Goal: Task Accomplishment & Management: Use online tool/utility

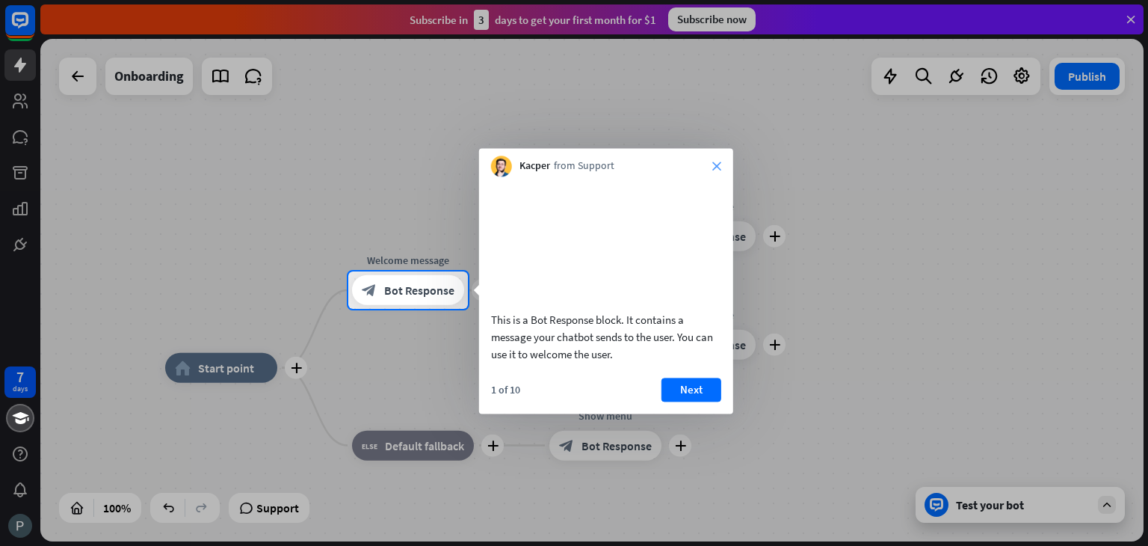
click at [721, 164] on div "Kacper from Support close" at bounding box center [606, 162] width 254 height 28
click at [714, 168] on icon "close" at bounding box center [717, 165] width 9 height 9
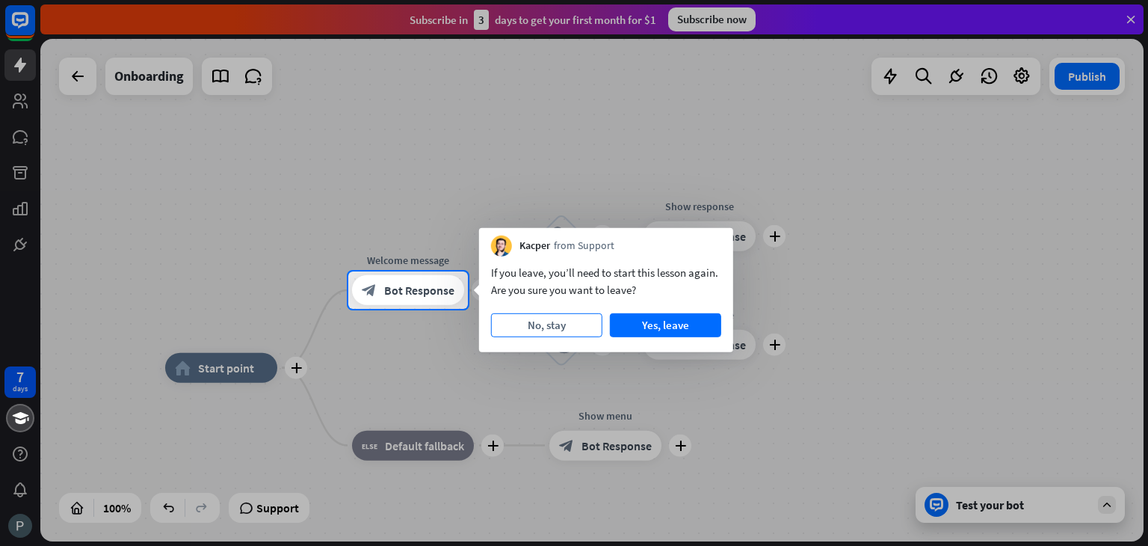
click at [558, 321] on button "No, stay" at bounding box center [546, 325] width 111 height 24
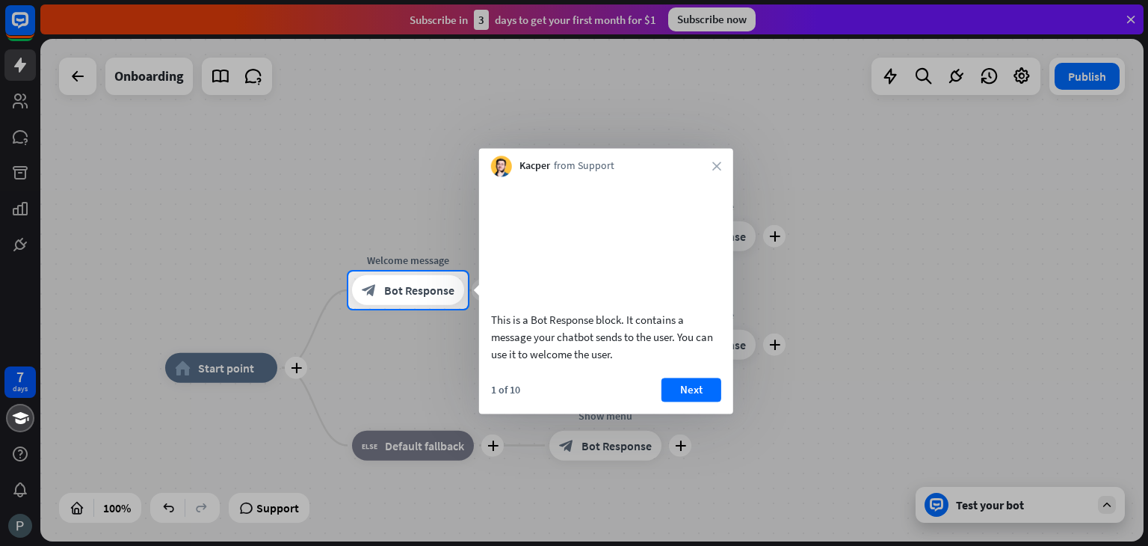
click at [714, 161] on div "Kacper from Support close" at bounding box center [606, 162] width 254 height 28
click at [713, 168] on icon "close" at bounding box center [717, 165] width 9 height 9
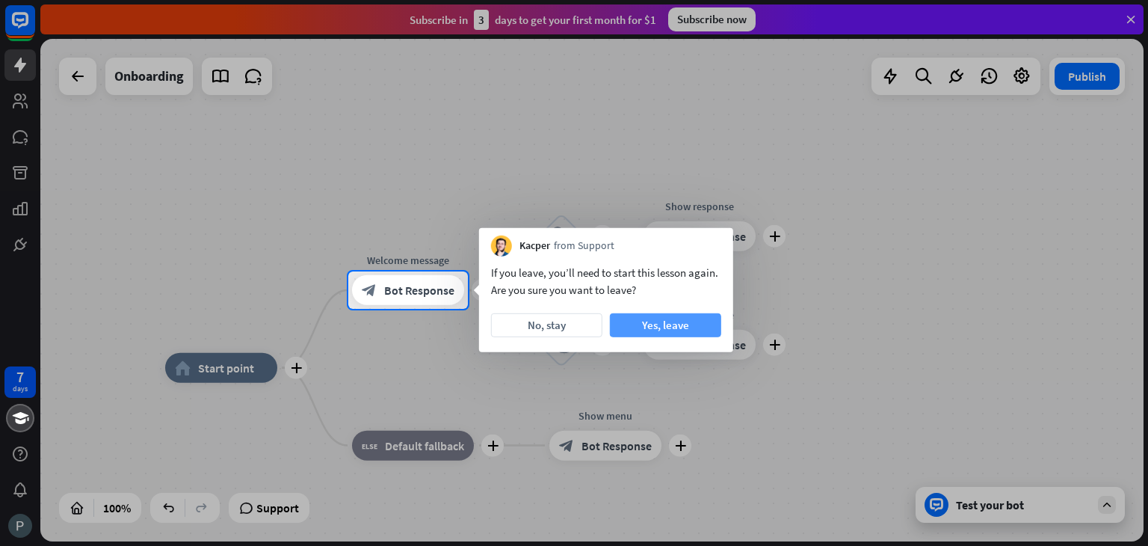
click at [679, 324] on button "Yes, leave" at bounding box center [665, 325] width 111 height 24
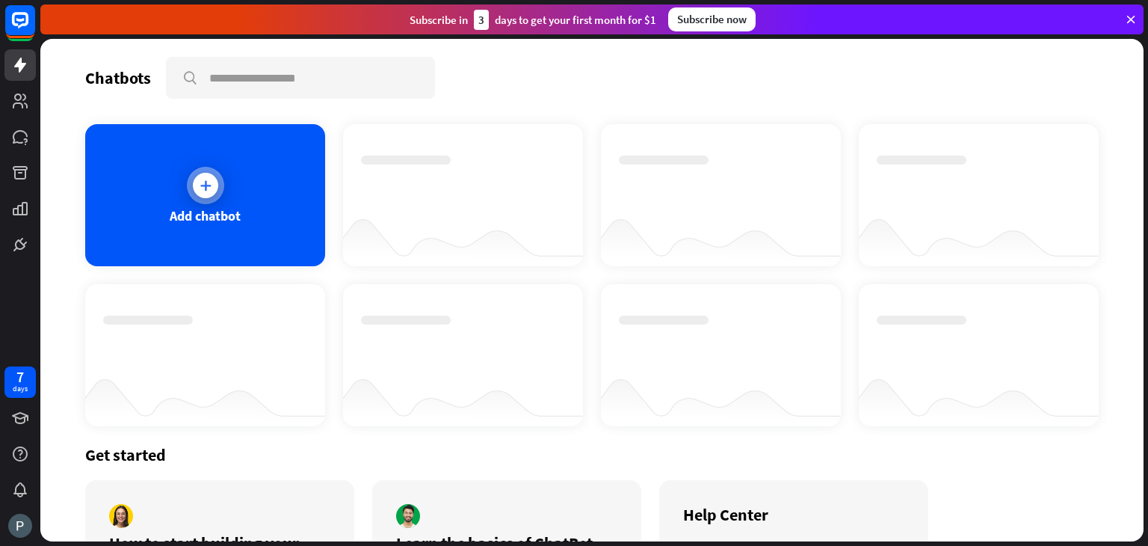
click at [218, 189] on div at bounding box center [205, 185] width 37 height 37
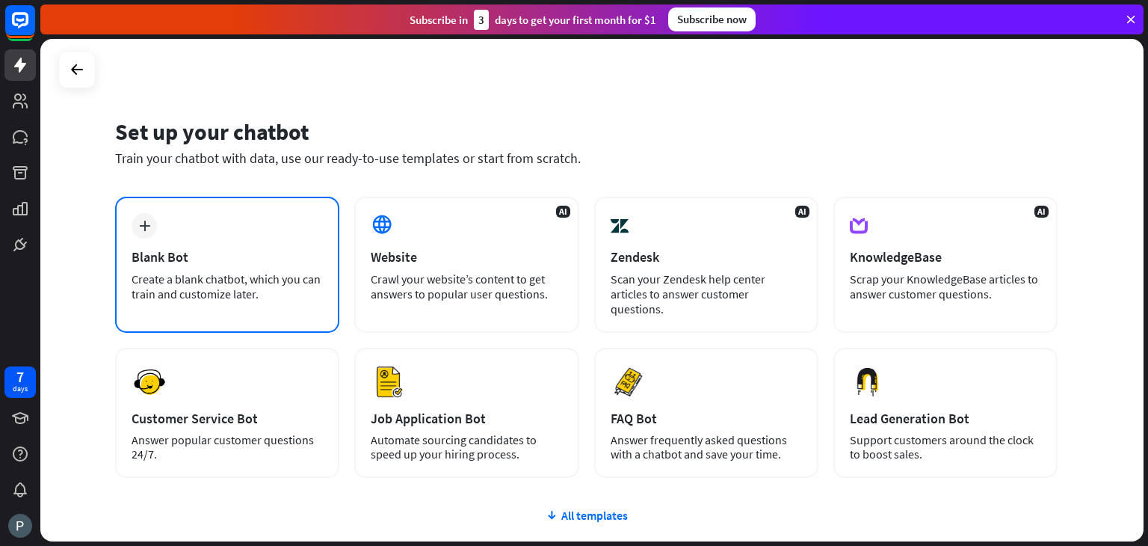
click at [259, 241] on div "plus Blank Bot Create a blank chatbot, which you can train and customize later." at bounding box center [227, 265] width 224 height 136
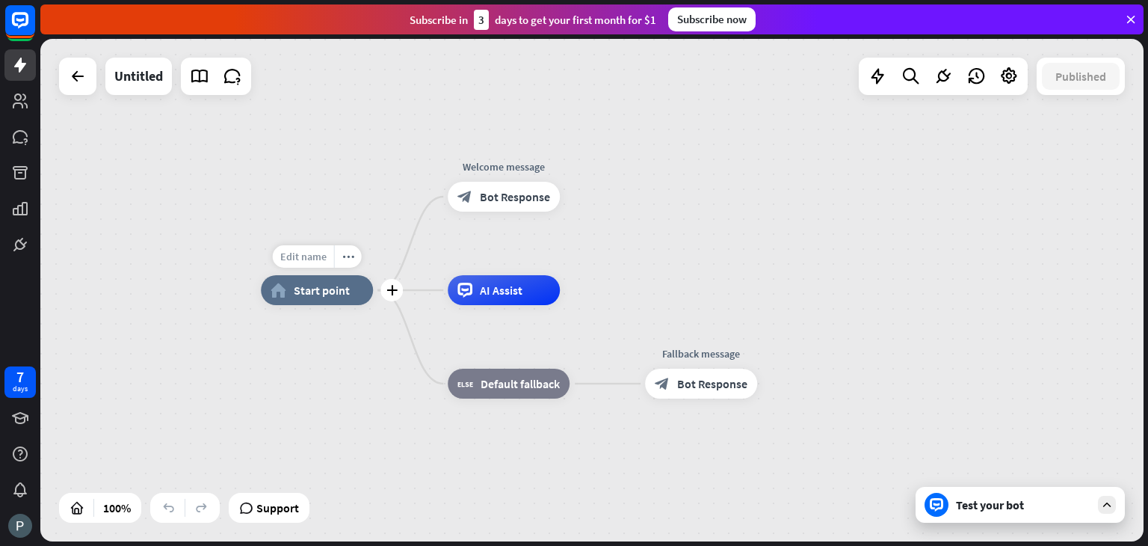
click at [304, 255] on span "Edit name" at bounding box center [303, 256] width 46 height 13
type input "*******"
click at [606, 229] on div "******* home_2 Start point Edit name more_horiz Welcome message block_bot_respo…" at bounding box center [592, 290] width 1104 height 502
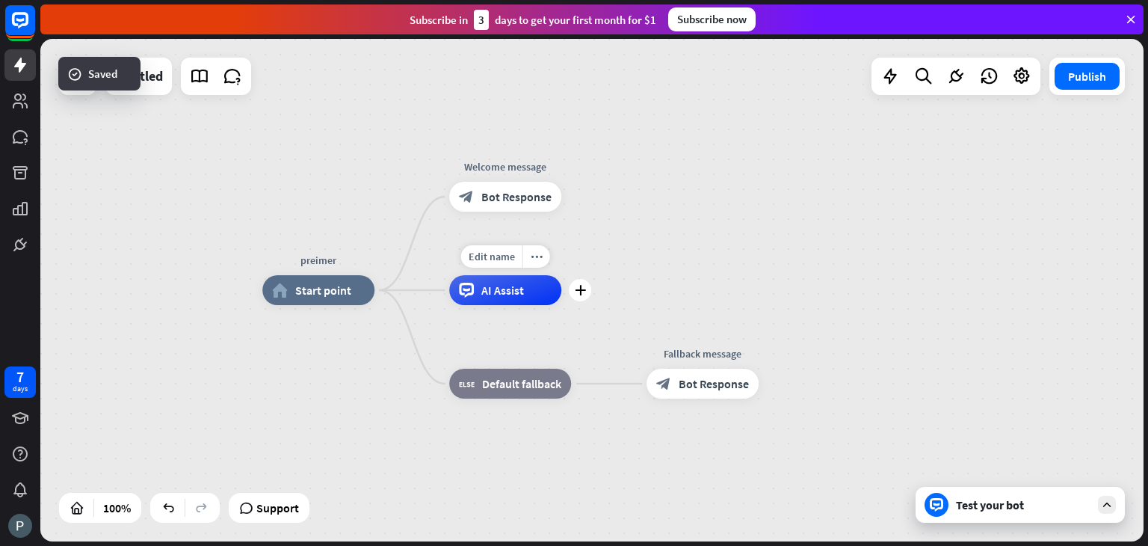
click at [514, 296] on span "AI Assist" at bounding box center [502, 290] width 43 height 15
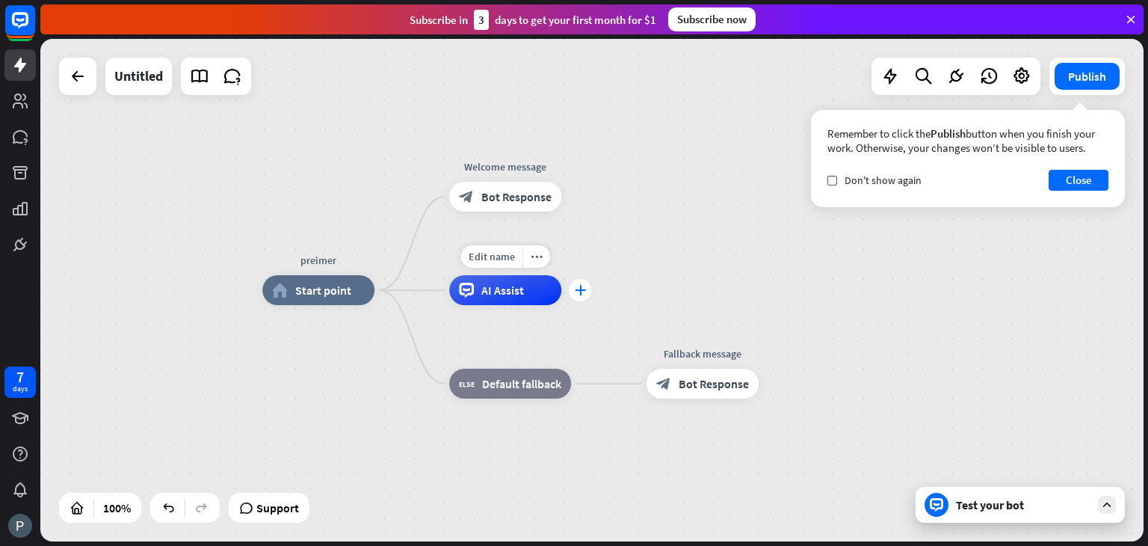
click at [579, 289] on icon "plus" at bounding box center [580, 290] width 11 height 10
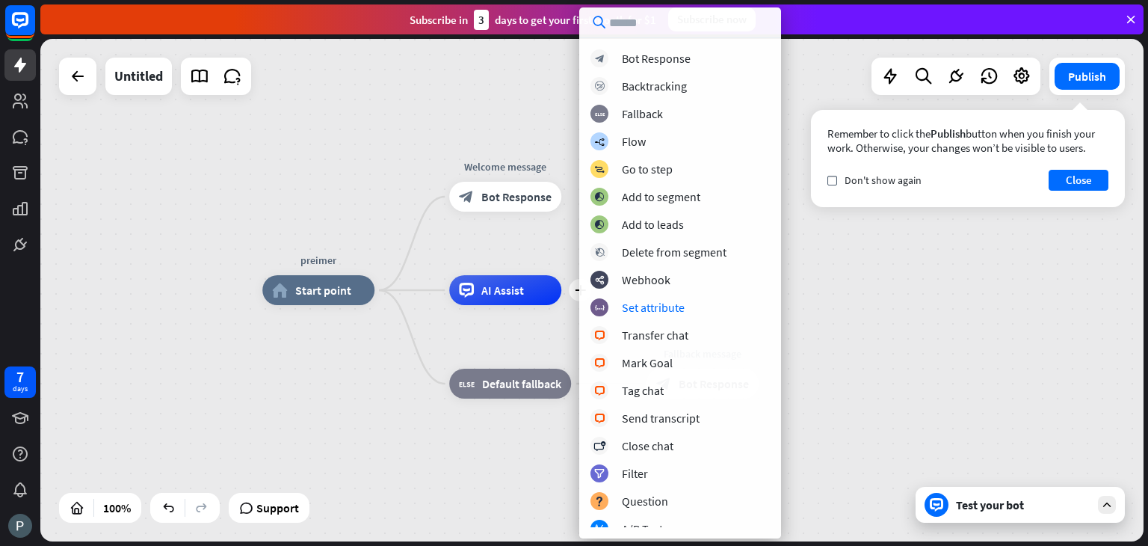
click at [837, 330] on div "preimer home_2 Start point Welcome message block_bot_response Bot Response plus…" at bounding box center [814, 541] width 1104 height 502
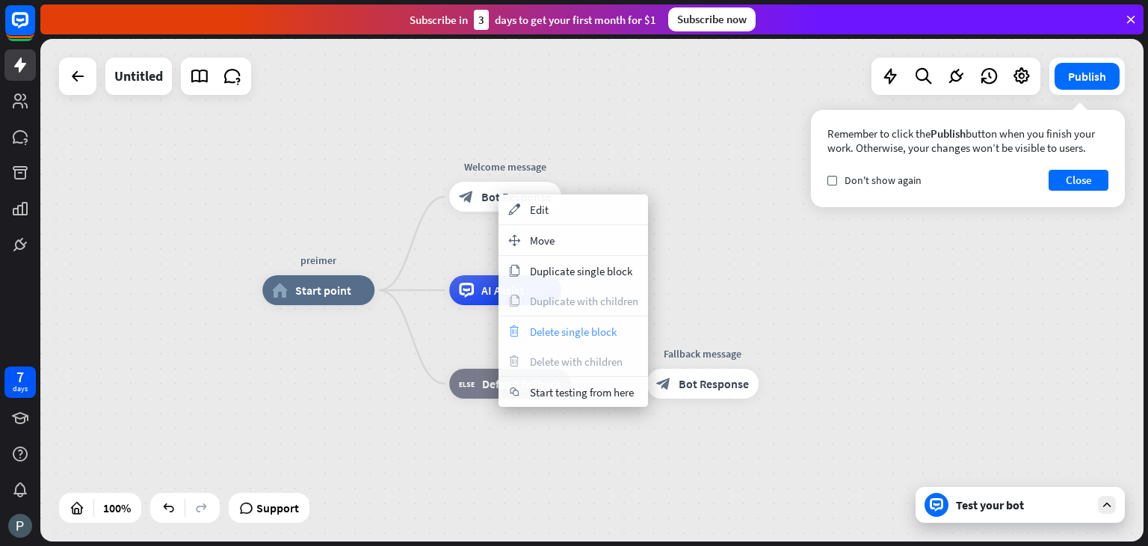
click at [570, 327] on span "Delete single block" at bounding box center [573, 331] width 87 height 14
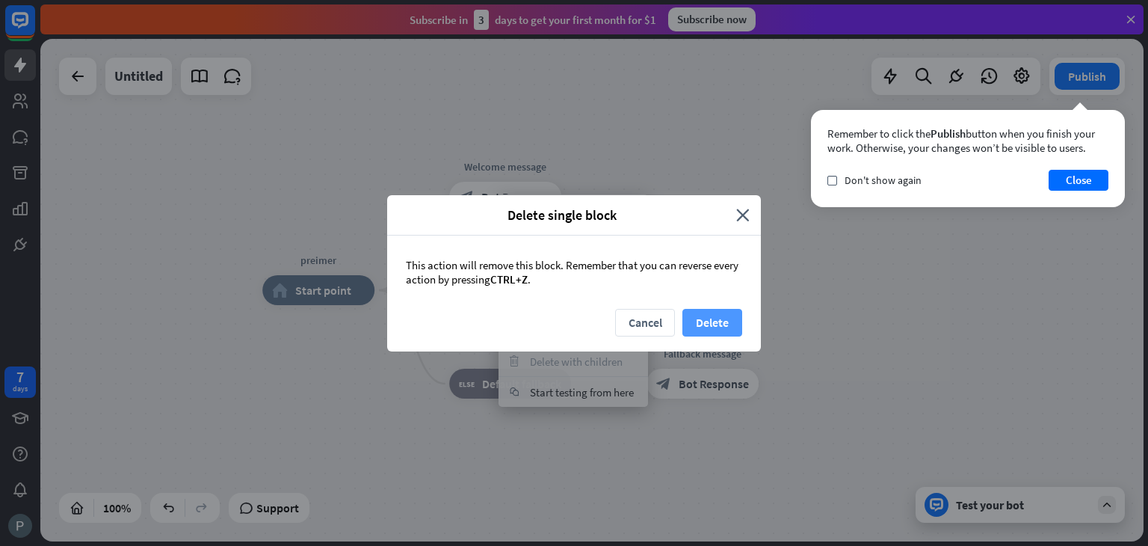
click at [706, 319] on button "Delete" at bounding box center [713, 323] width 60 height 28
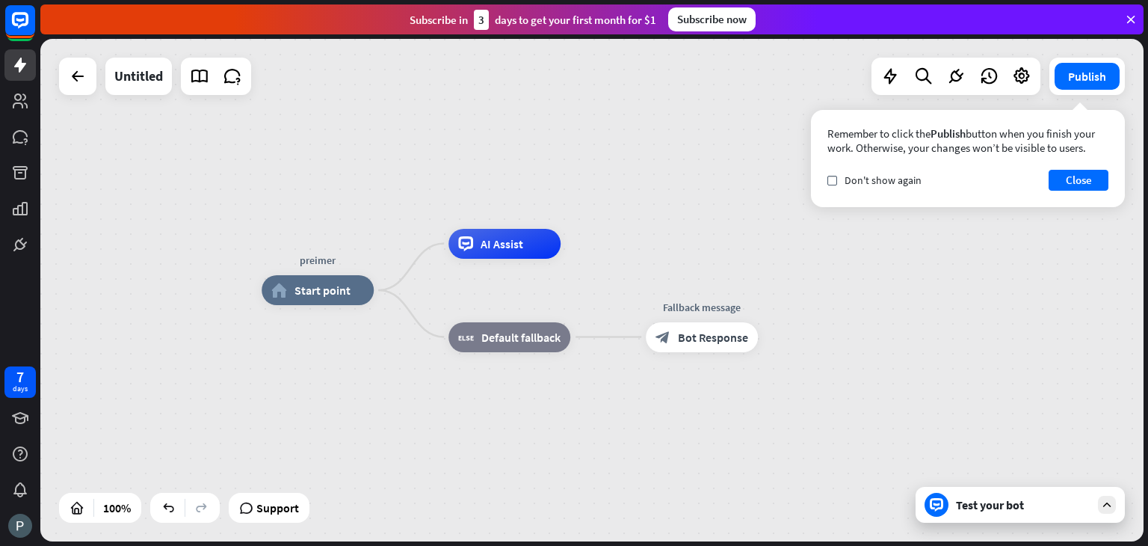
click at [473, 397] on div "preimer home_2 Start point AI Assist block_fallback Default fallback Fallback m…" at bounding box center [814, 541] width 1104 height 502
click at [73, 76] on icon at bounding box center [78, 76] width 18 height 18
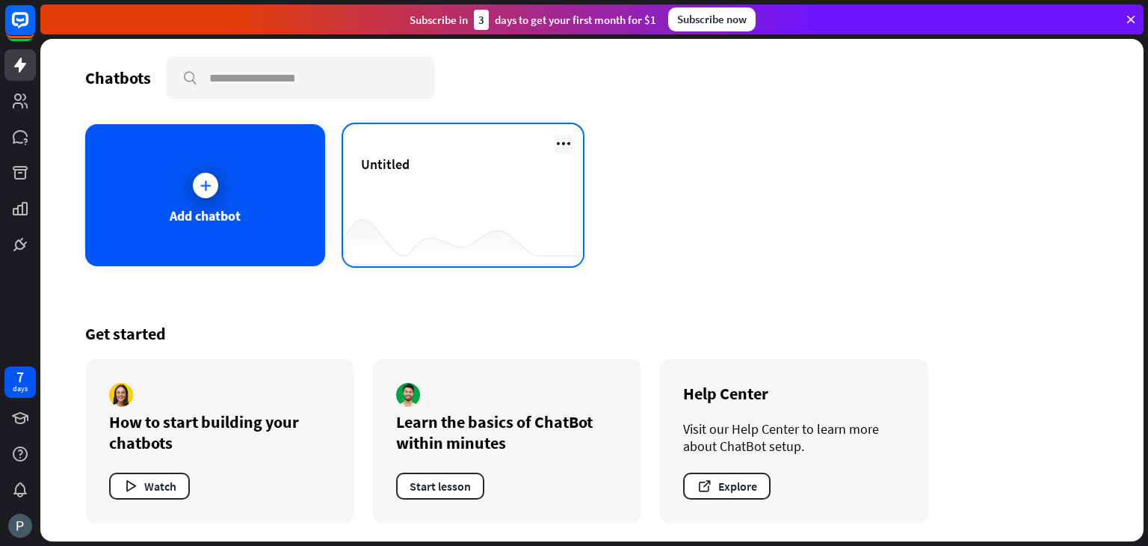
click at [561, 144] on icon at bounding box center [564, 144] width 18 height 18
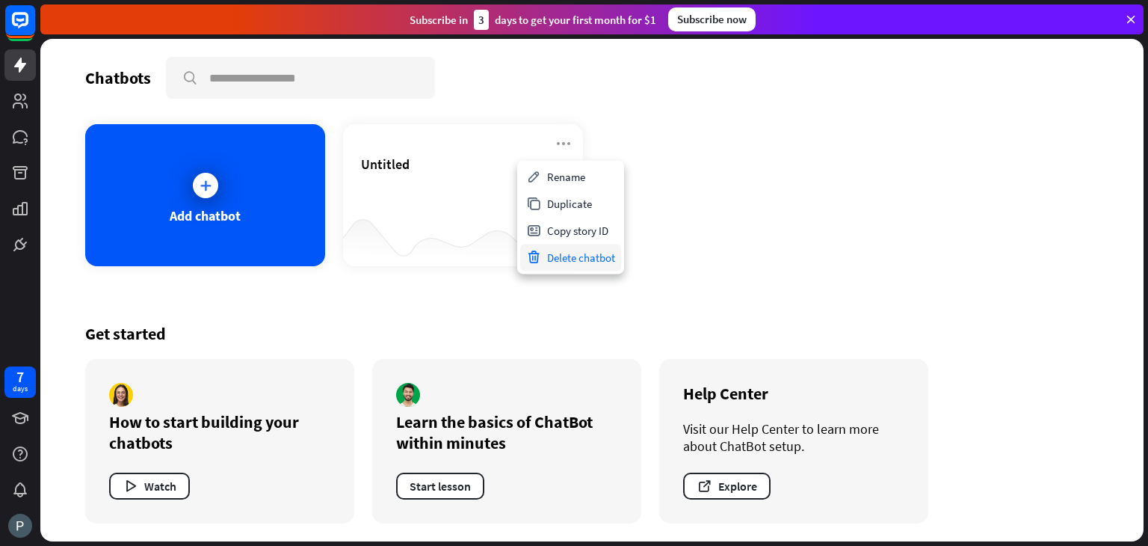
click at [545, 258] on div "Delete chatbot" at bounding box center [570, 257] width 101 height 27
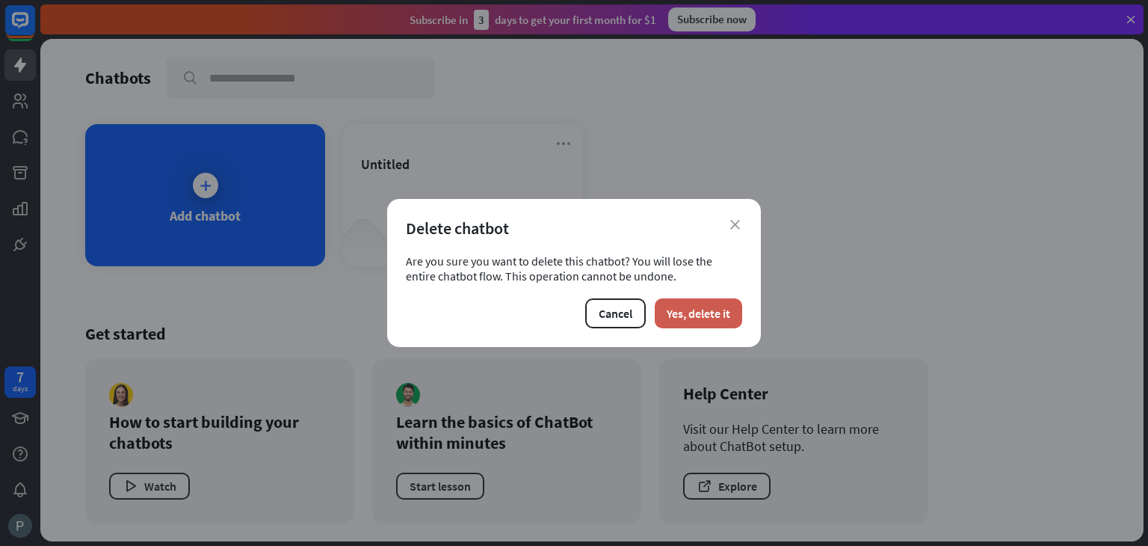
click at [670, 304] on button "Yes, delete it" at bounding box center [698, 313] width 87 height 30
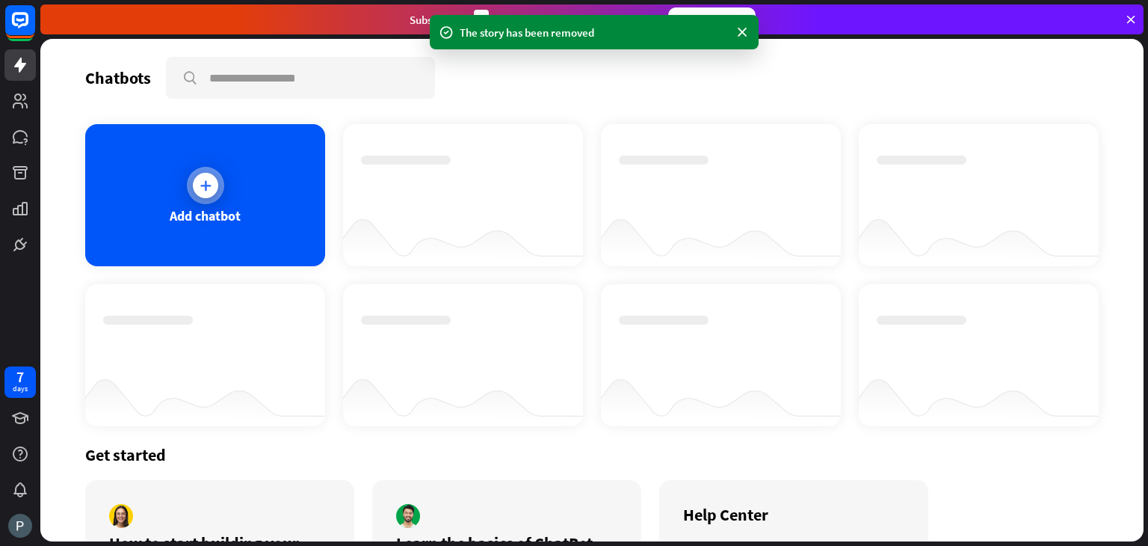
click at [209, 184] on icon at bounding box center [205, 185] width 15 height 15
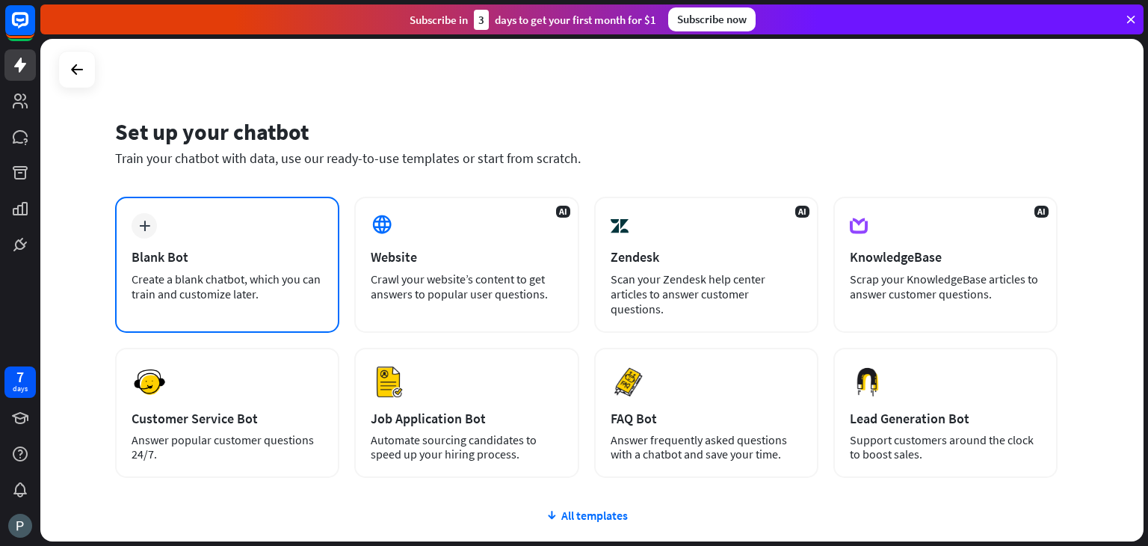
click at [209, 247] on div "plus Blank Bot Create a blank chatbot, which you can train and customize later." at bounding box center [227, 265] width 224 height 136
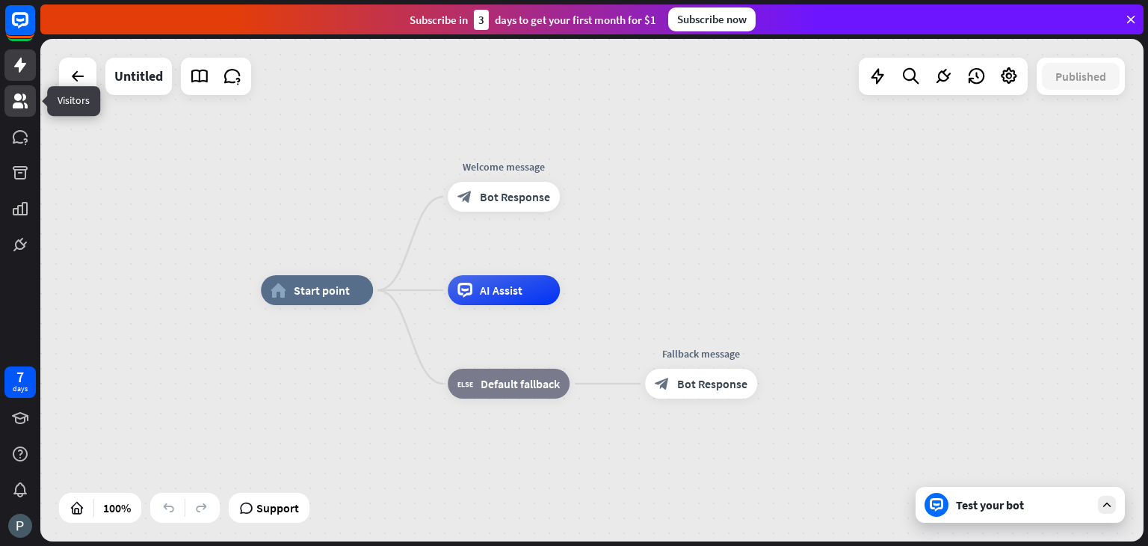
click at [17, 100] on icon at bounding box center [20, 101] width 18 height 18
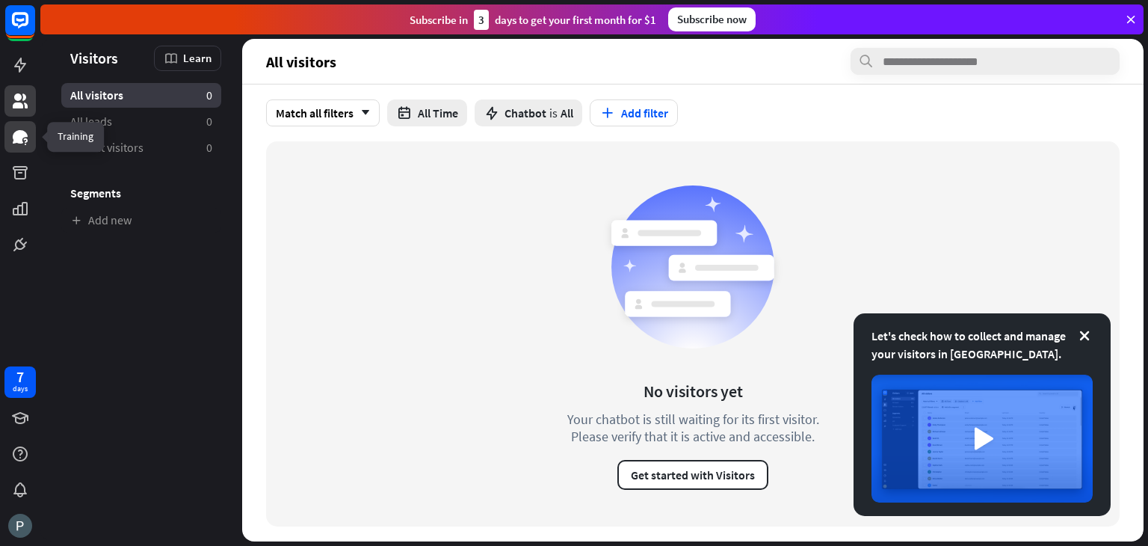
click at [25, 129] on icon at bounding box center [20, 137] width 18 height 18
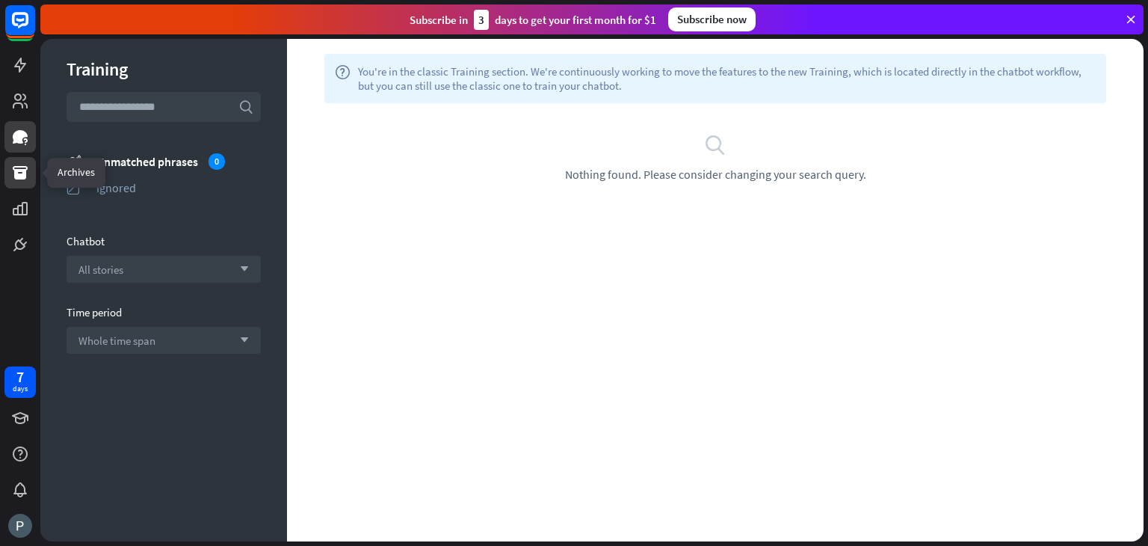
click at [29, 164] on link at bounding box center [19, 172] width 31 height 31
